Goal: Information Seeking & Learning: Learn about a topic

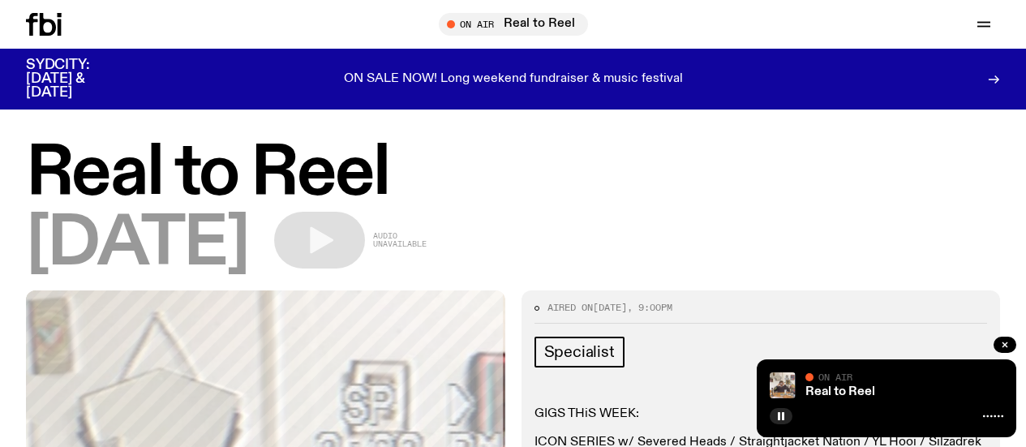
scroll to position [781, 0]
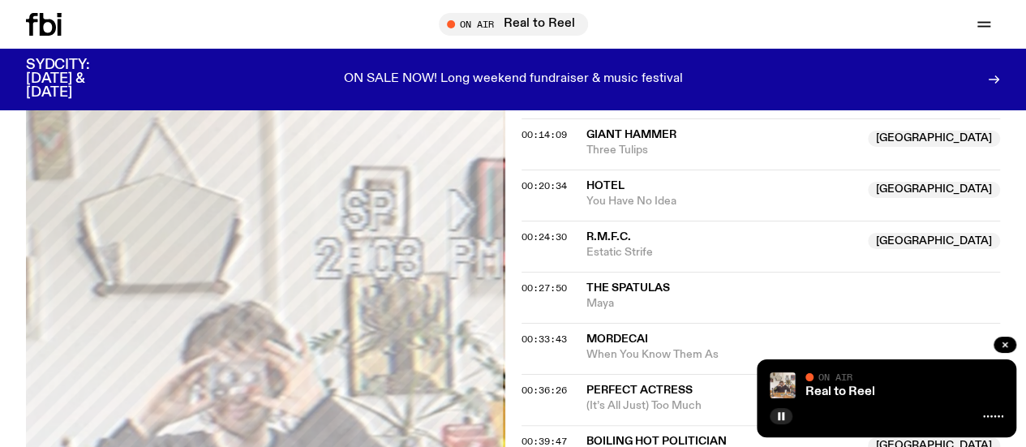
click at [0, 0] on link "Schedule" at bounding box center [0, 0] width 0 height 0
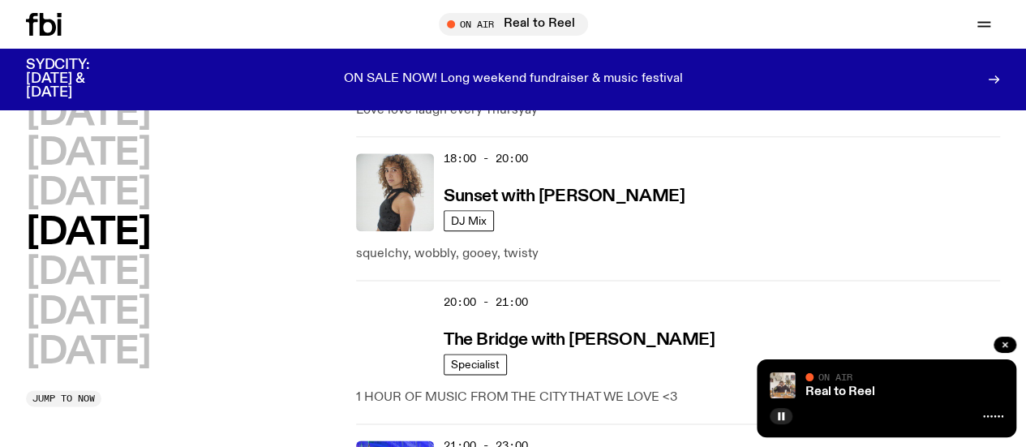
scroll to position [906, 0]
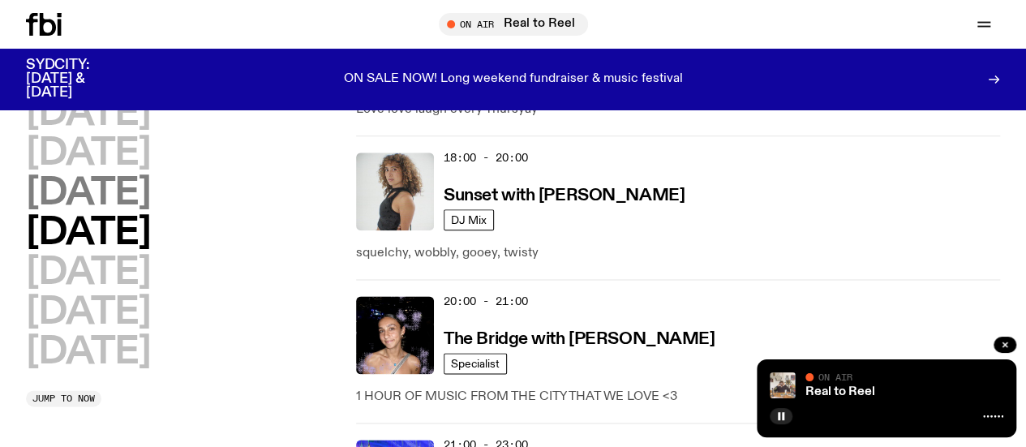
click at [150, 175] on h2 "[DATE]" at bounding box center [88, 193] width 124 height 37
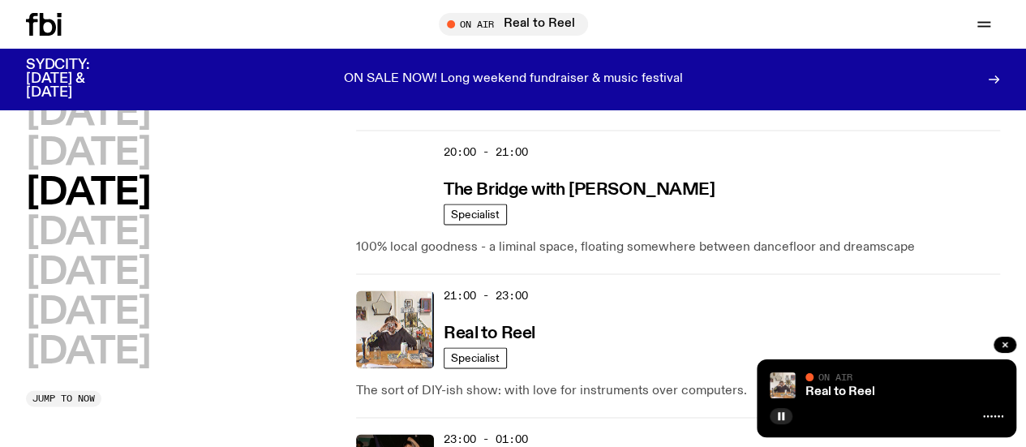
scroll to position [1068, 0]
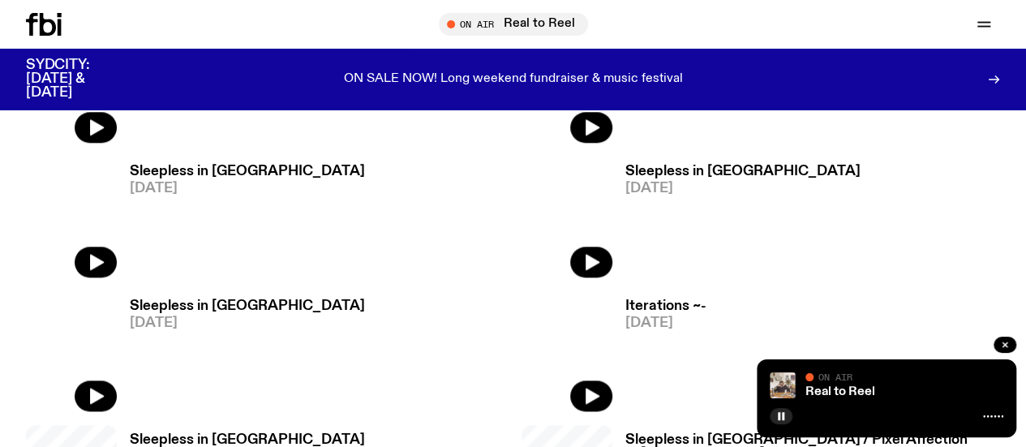
scroll to position [815, 0]
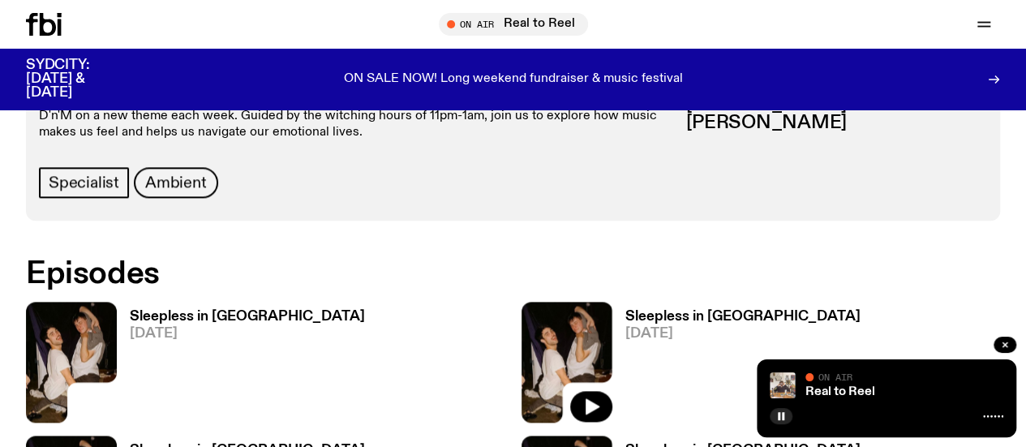
click at [626, 444] on h3 "Sleepless in [GEOGRAPHIC_DATA]" at bounding box center [743, 451] width 235 height 14
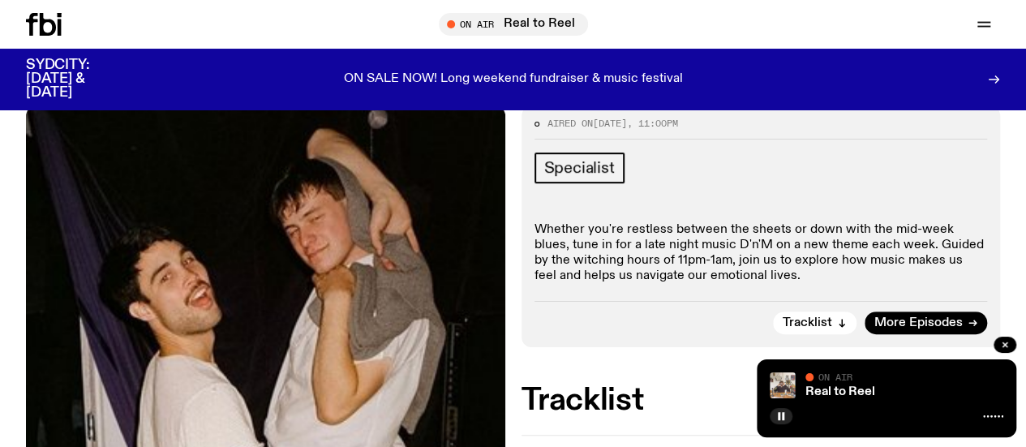
scroll to position [232, 0]
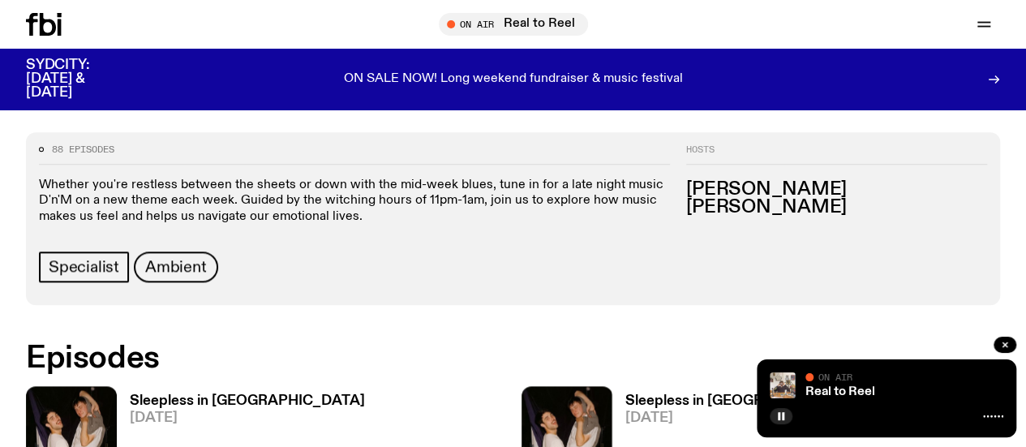
scroll to position [708, 0]
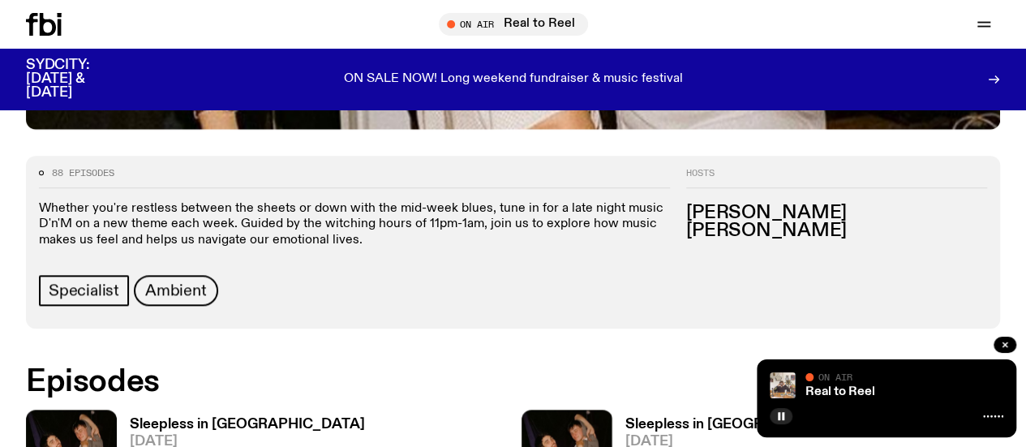
click at [626, 418] on h3 "Sleepless in [GEOGRAPHIC_DATA]" at bounding box center [743, 425] width 235 height 14
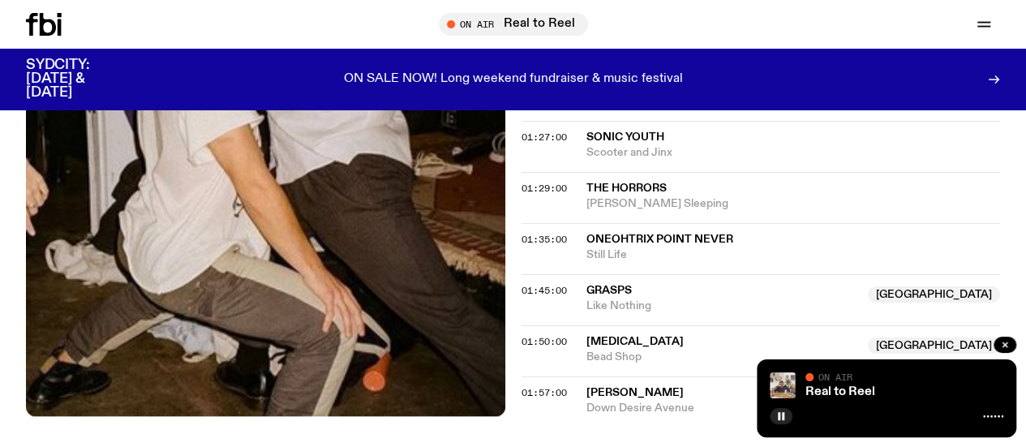
scroll to position [1073, 0]
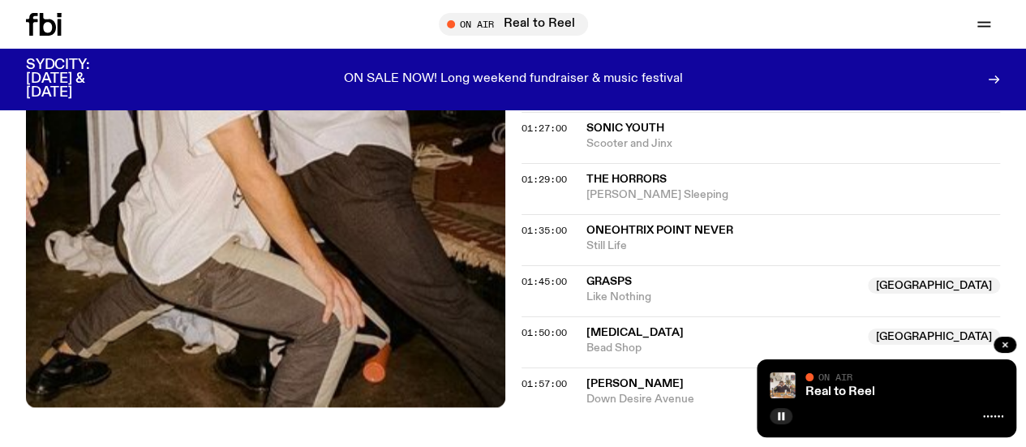
click at [51, 19] on icon at bounding box center [48, 24] width 16 height 23
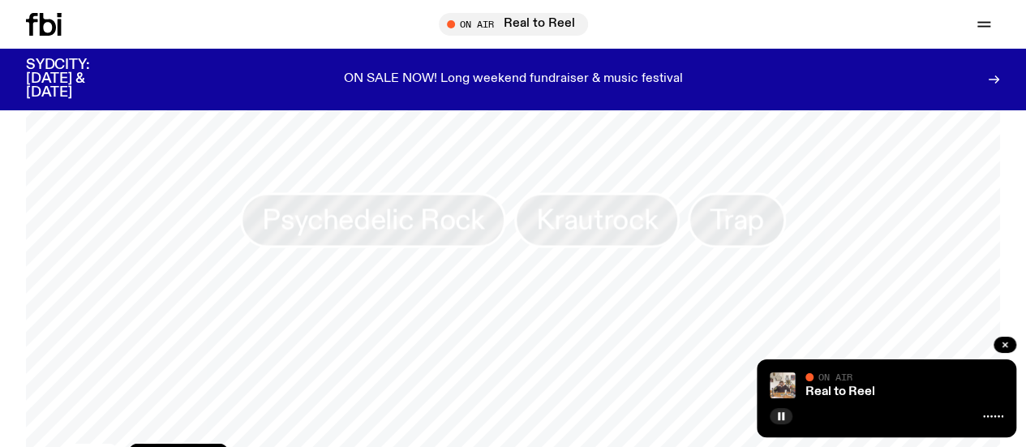
scroll to position [1326, 0]
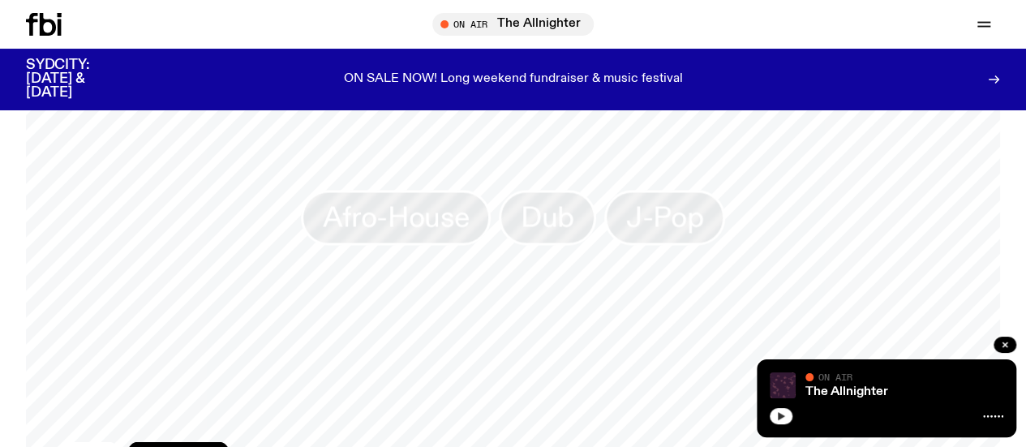
scroll to position [1318, 0]
click at [783, 410] on button "button" at bounding box center [781, 416] width 23 height 16
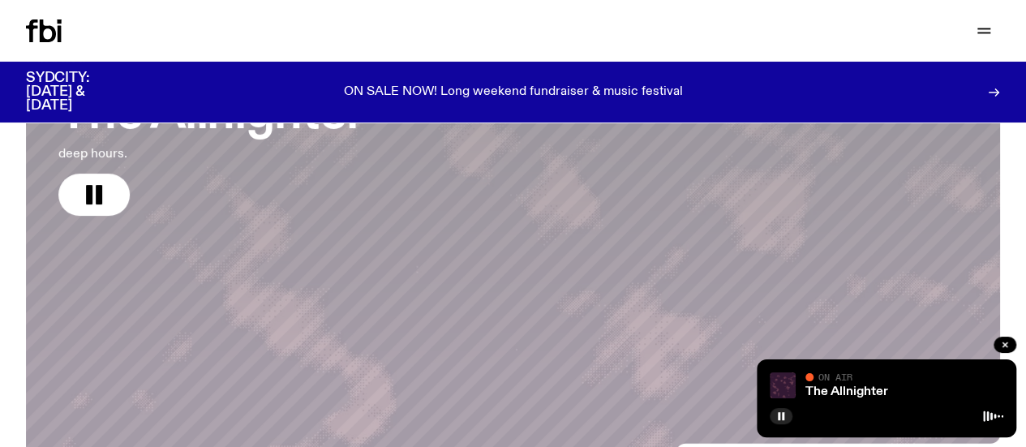
scroll to position [0, 0]
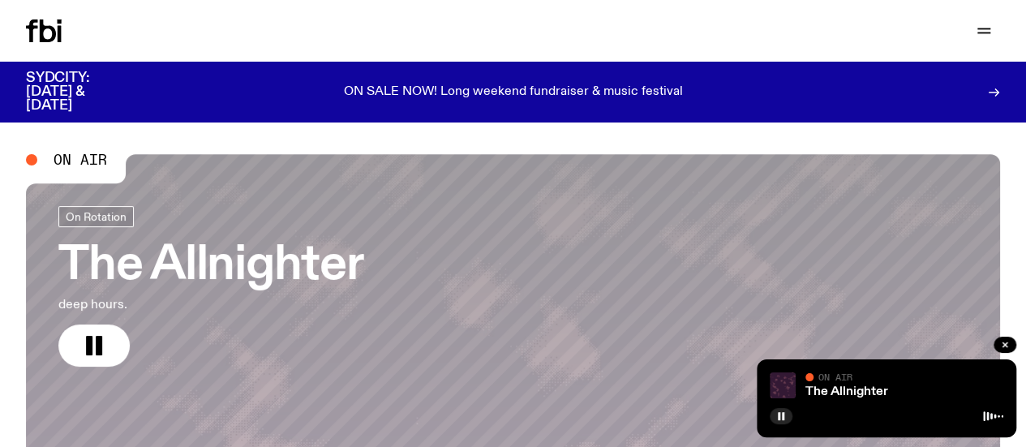
click at [123, 19] on div "Schedule Explore Read Volunteer Newsletter" at bounding box center [266, 30] width 481 height 23
click at [0, 0] on link "Schedule" at bounding box center [0, 0] width 0 height 0
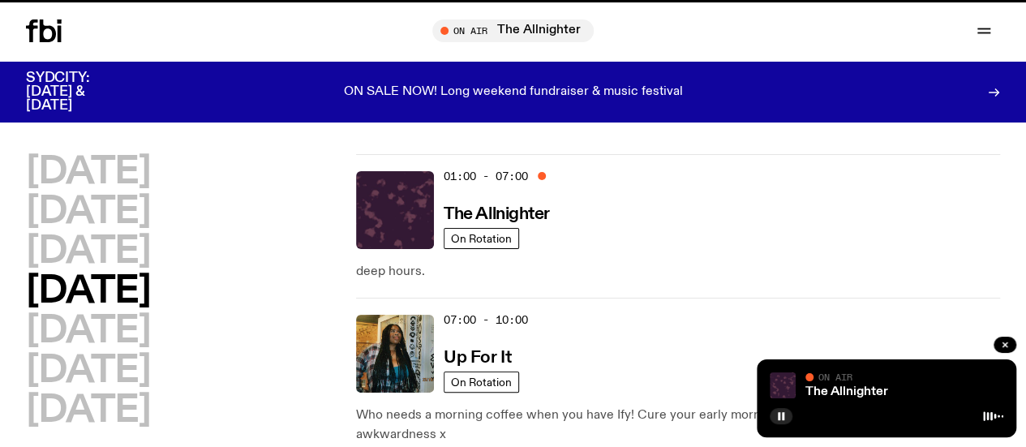
click at [0, 0] on link "Schedule" at bounding box center [0, 0] width 0 height 0
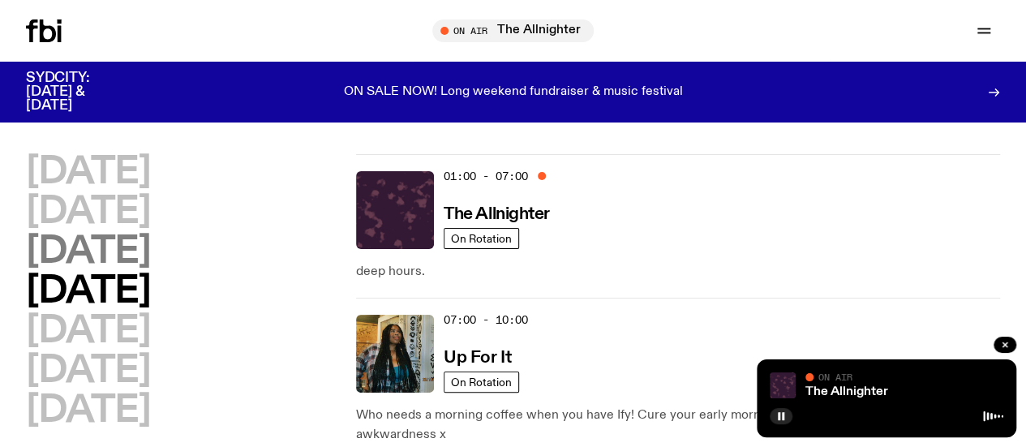
click at [150, 270] on h2 "[DATE]" at bounding box center [88, 252] width 124 height 37
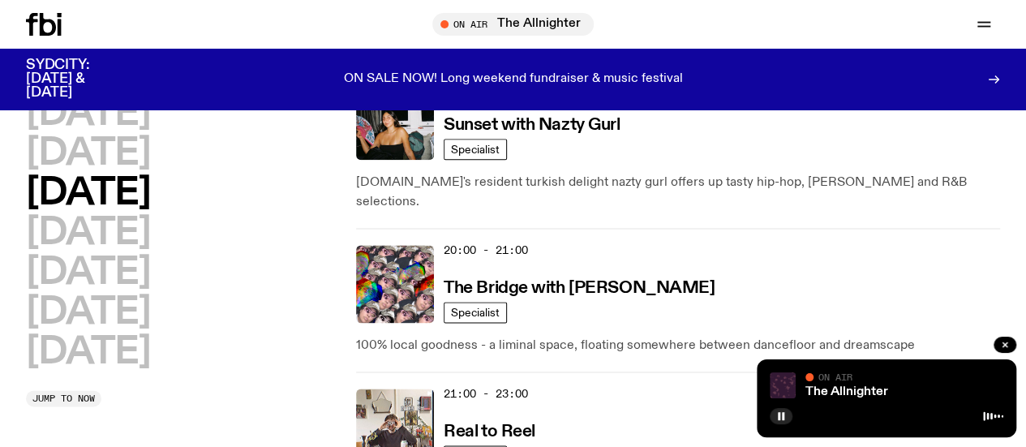
scroll to position [972, 0]
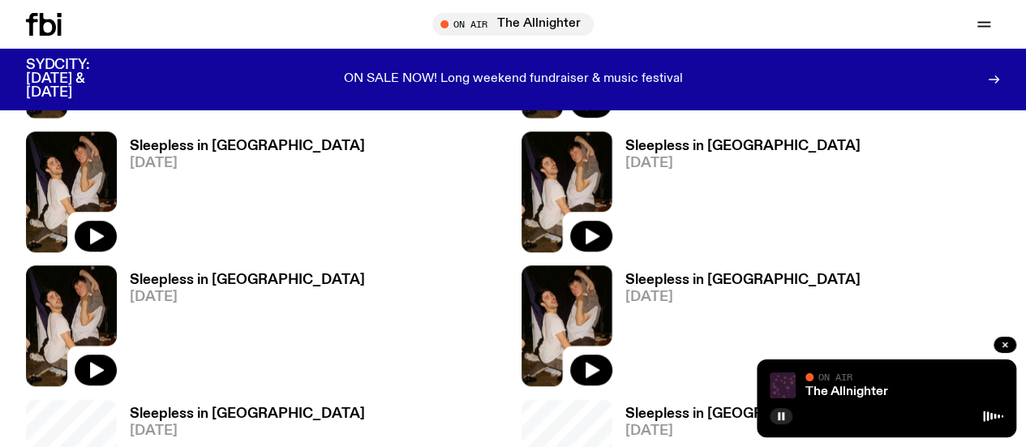
scroll to position [586, 0]
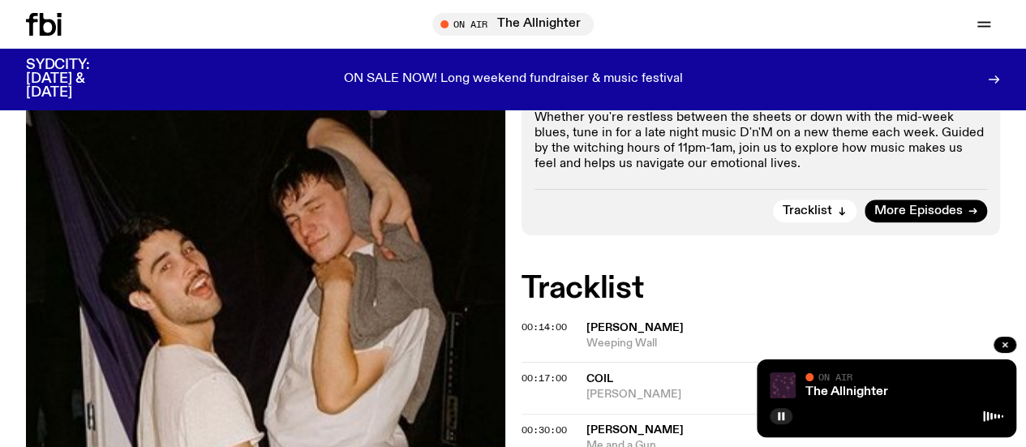
scroll to position [372, 0]
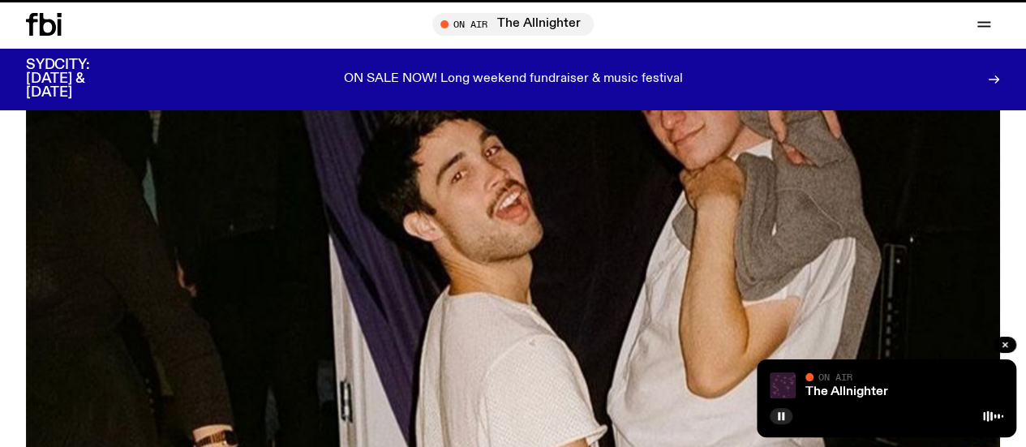
scroll to position [586, 0]
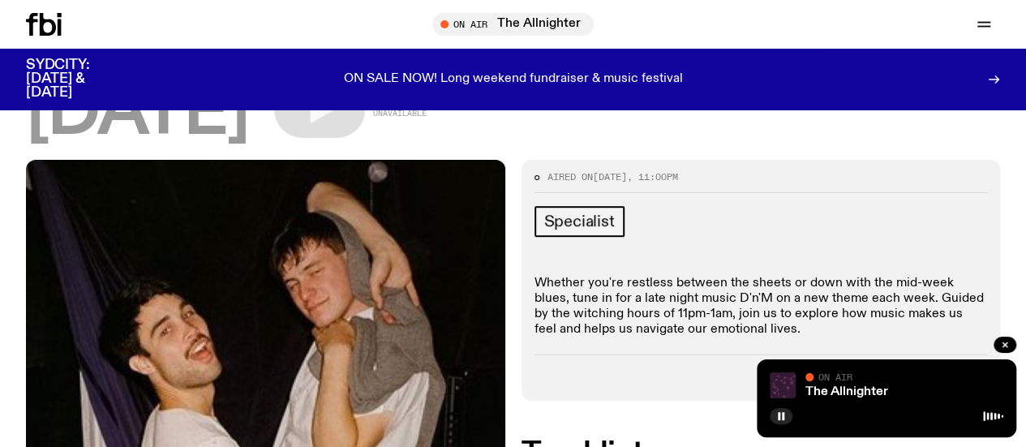
scroll to position [203, 0]
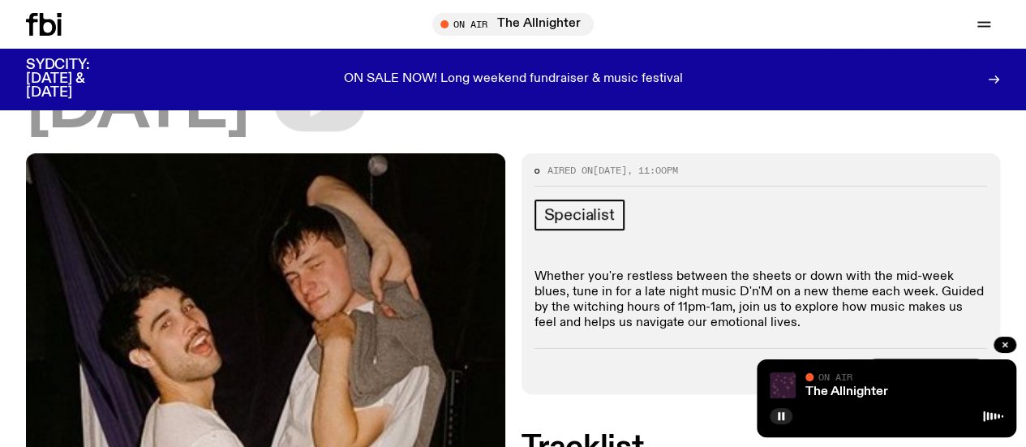
click at [917, 359] on link "More Episodes" at bounding box center [926, 370] width 123 height 23
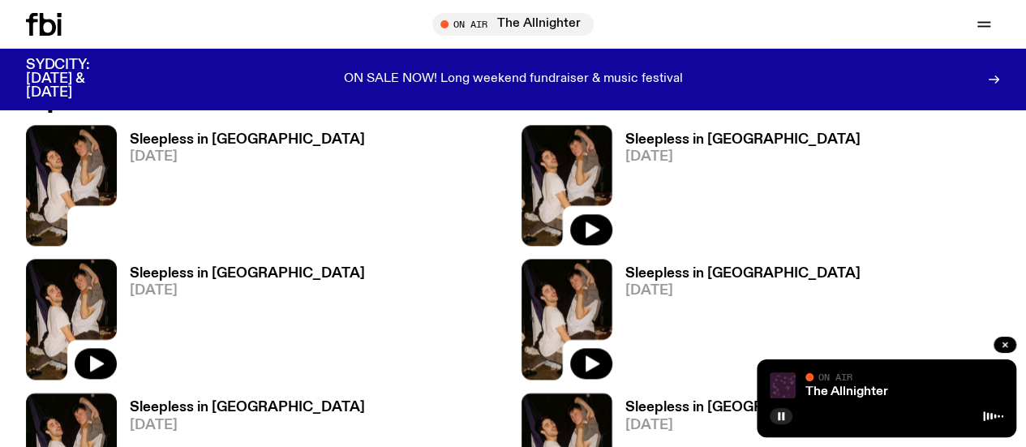
scroll to position [1055, 0]
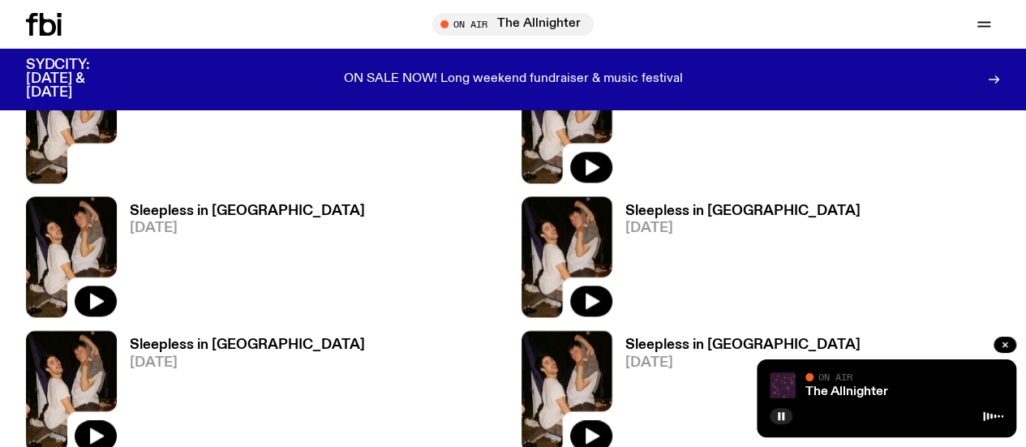
click at [46, 19] on icon at bounding box center [44, 24] width 36 height 23
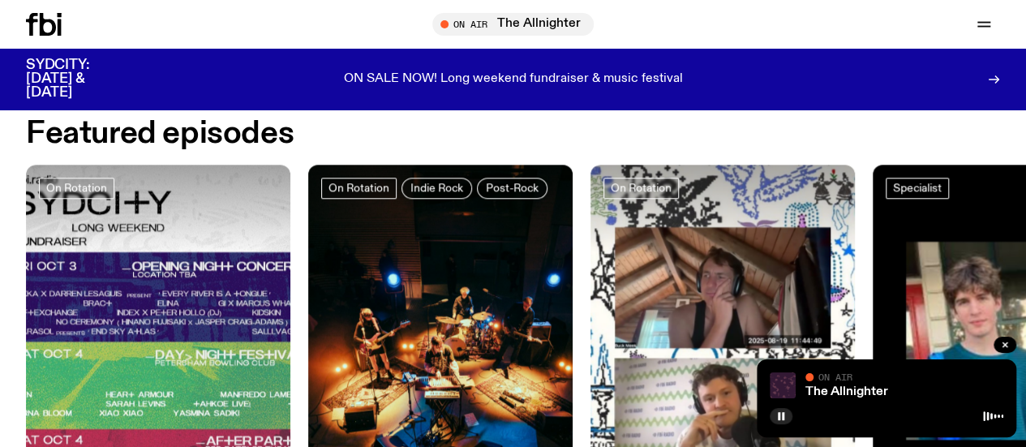
scroll to position [639, 0]
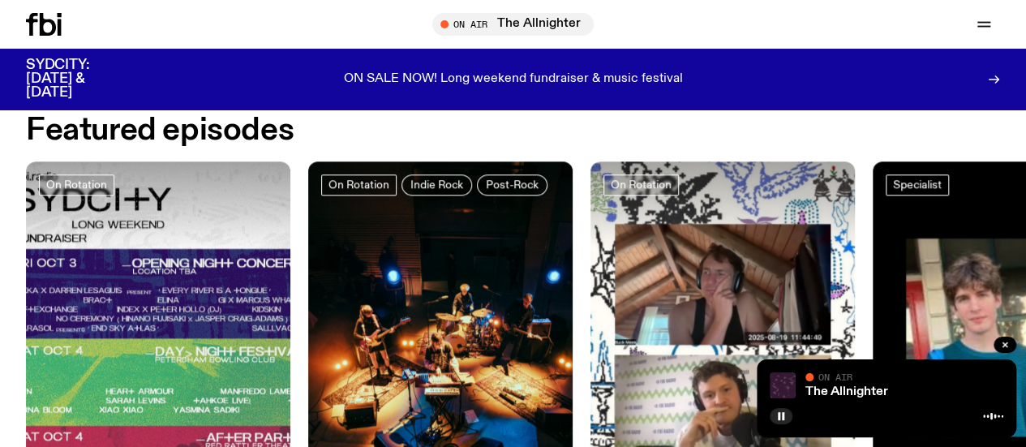
click at [69, 162] on div "Featured episodes On Rotation Up For It! / IM BACKKKKKKK 💋 / SYDCITY LINEUP ANN…" at bounding box center [513, 348] width 974 height 465
click at [784, 411] on icon "button" at bounding box center [781, 416] width 10 height 10
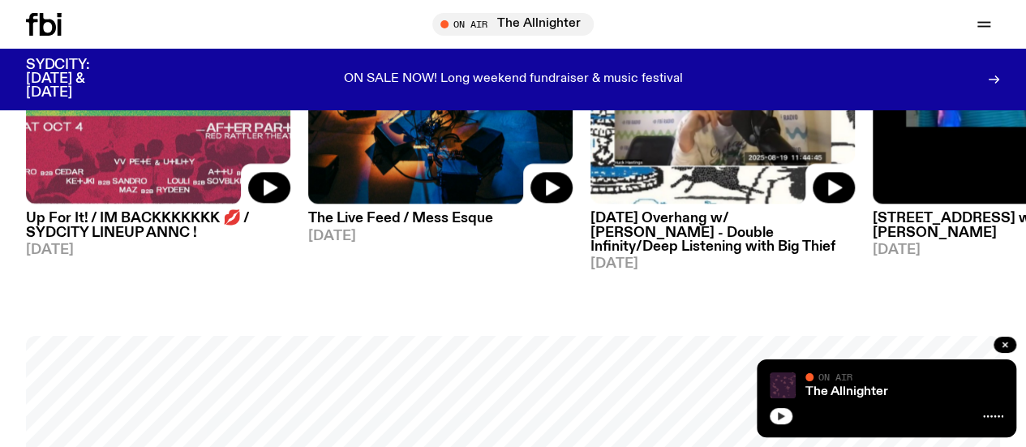
scroll to position [949, 0]
